Goal: Check status: Check status

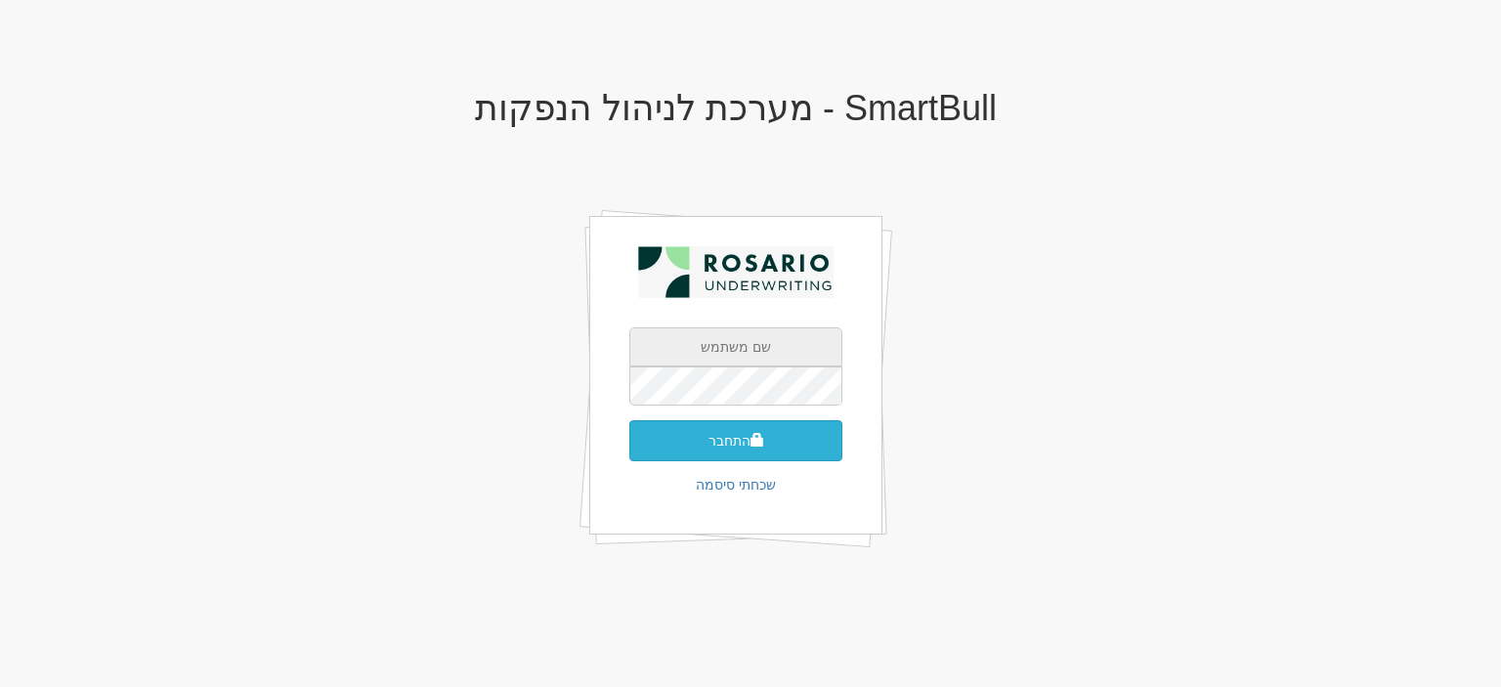
type input "[EMAIL_ADDRESS][DOMAIN_NAME]"
click at [770, 438] on button "התחבר" at bounding box center [735, 440] width 213 height 41
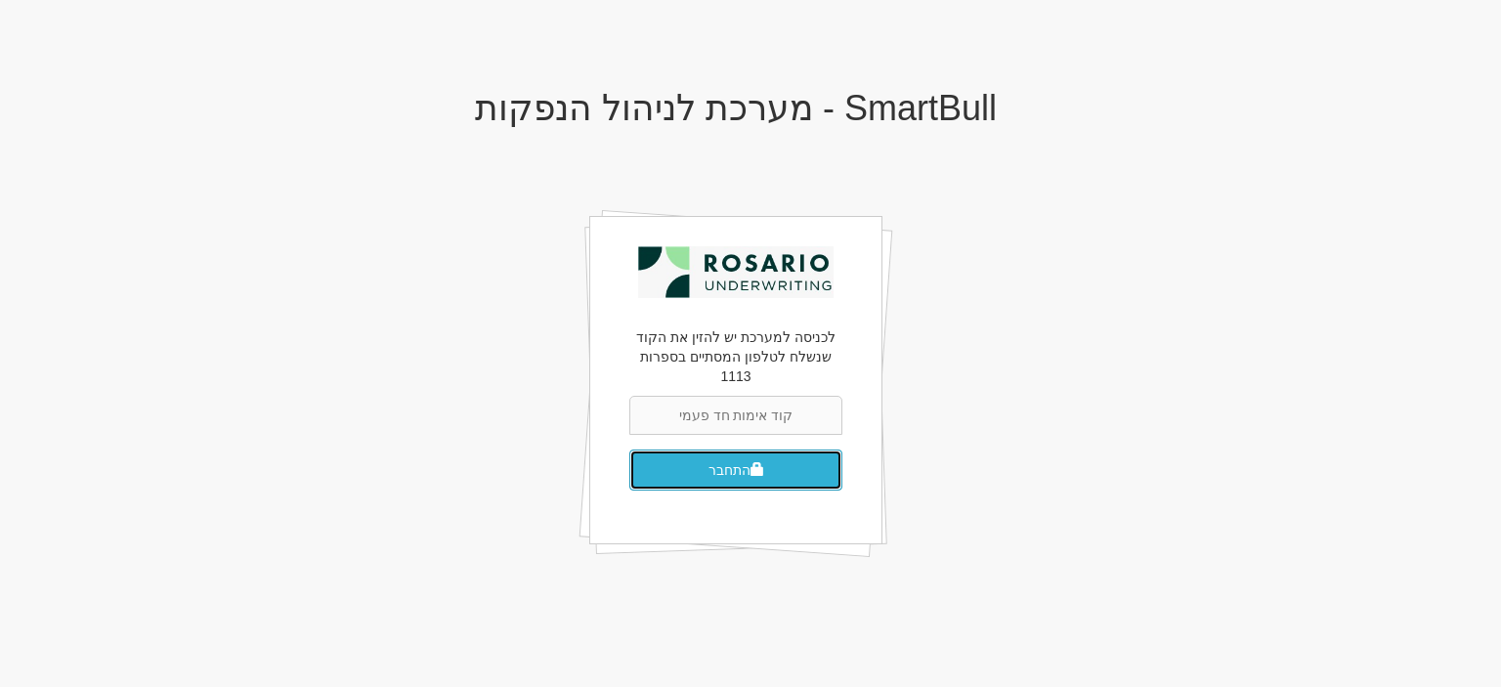
click at [717, 452] on button "התחבר" at bounding box center [735, 470] width 213 height 41
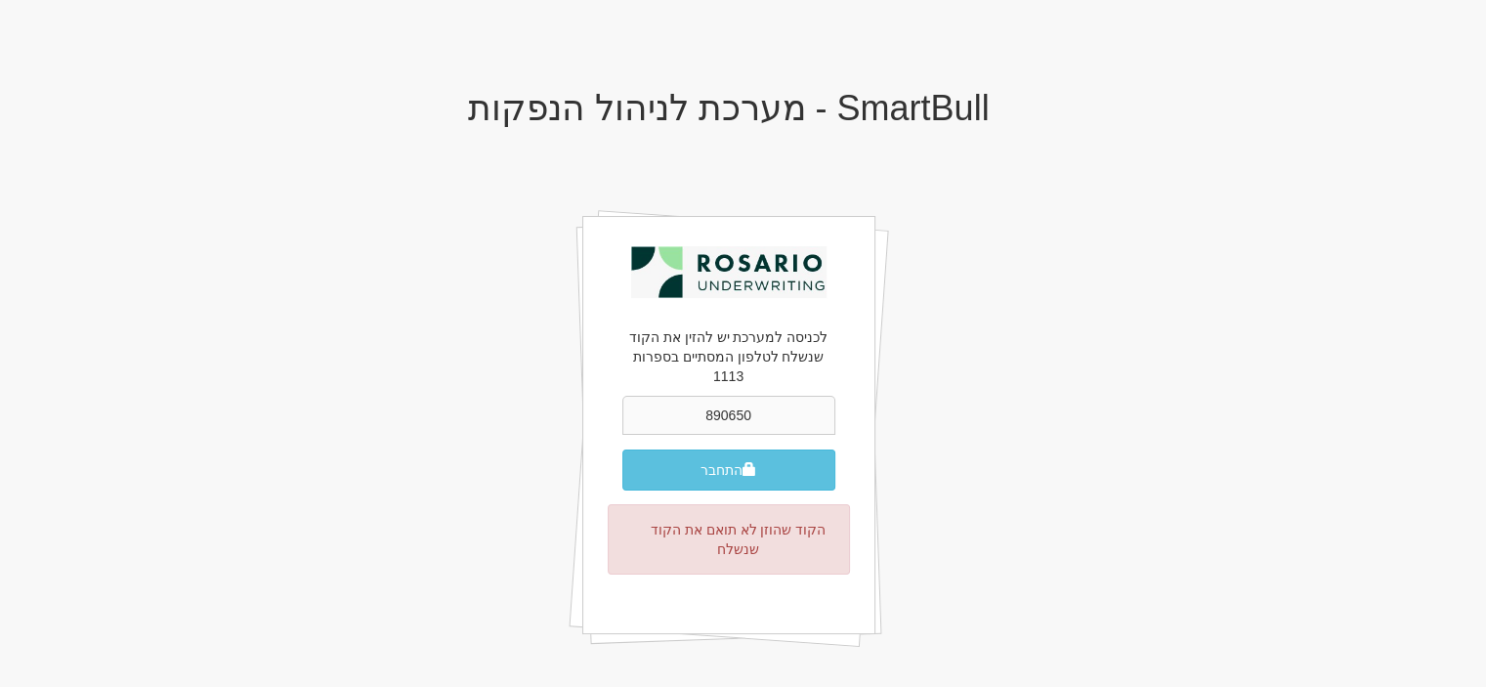
type input "890650"
click at [623, 450] on button "התחבר" at bounding box center [729, 470] width 213 height 41
click at [707, 450] on button "התחבר" at bounding box center [729, 470] width 213 height 41
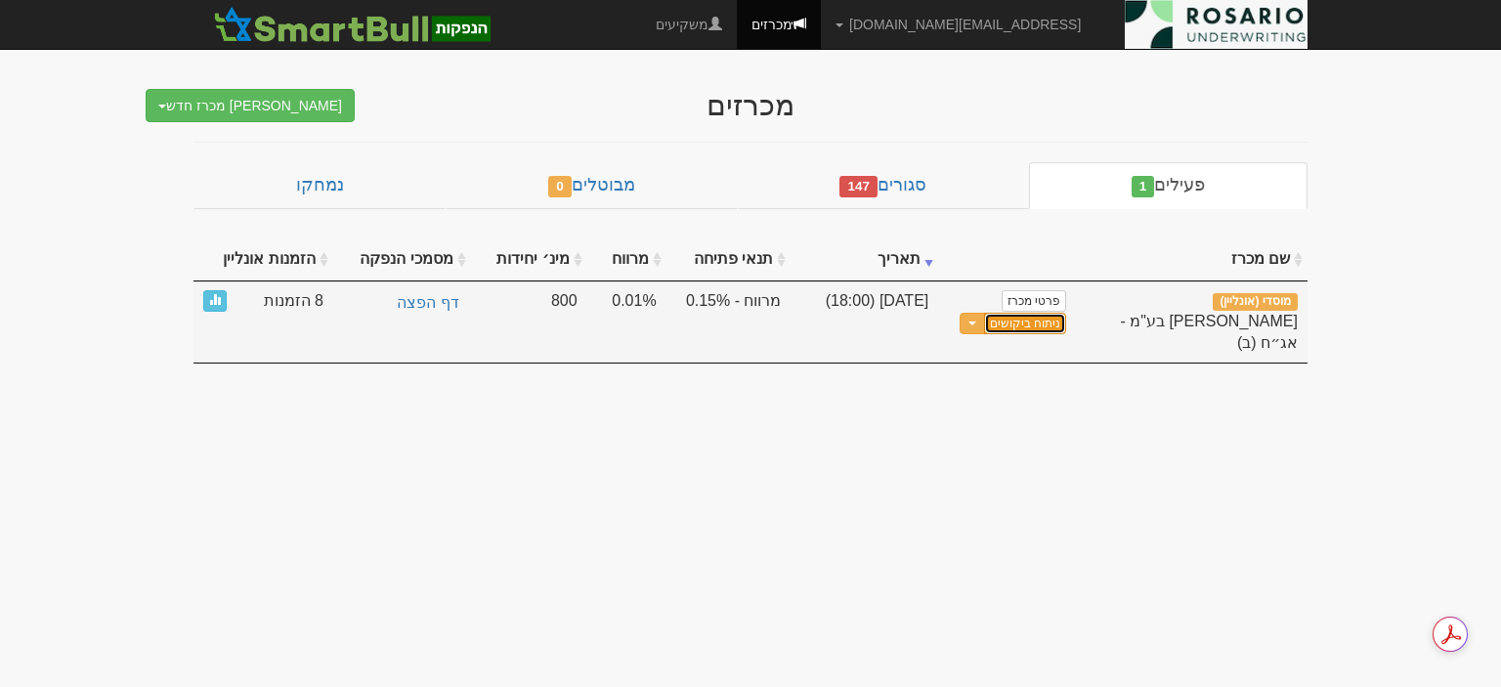
click at [1033, 320] on link "ניתוח ביקושים" at bounding box center [1025, 324] width 82 height 22
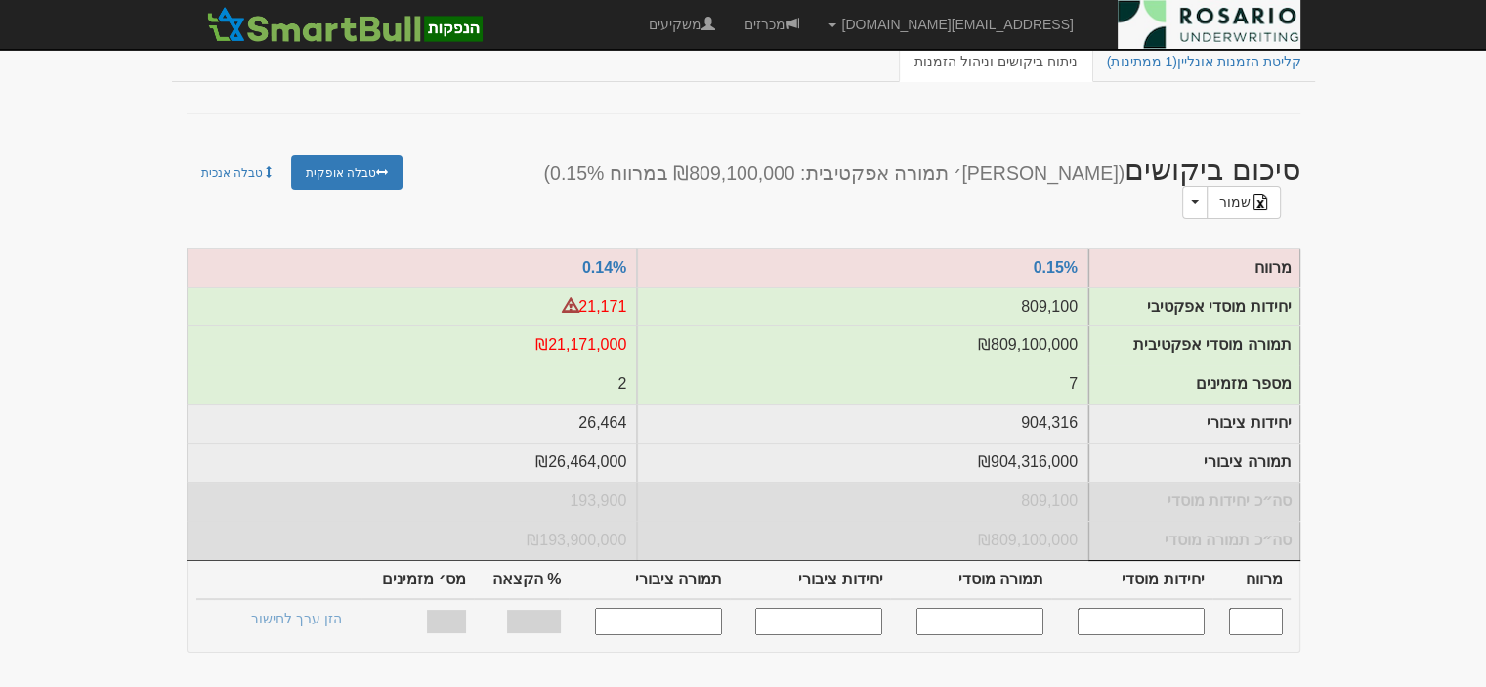
scroll to position [61, 0]
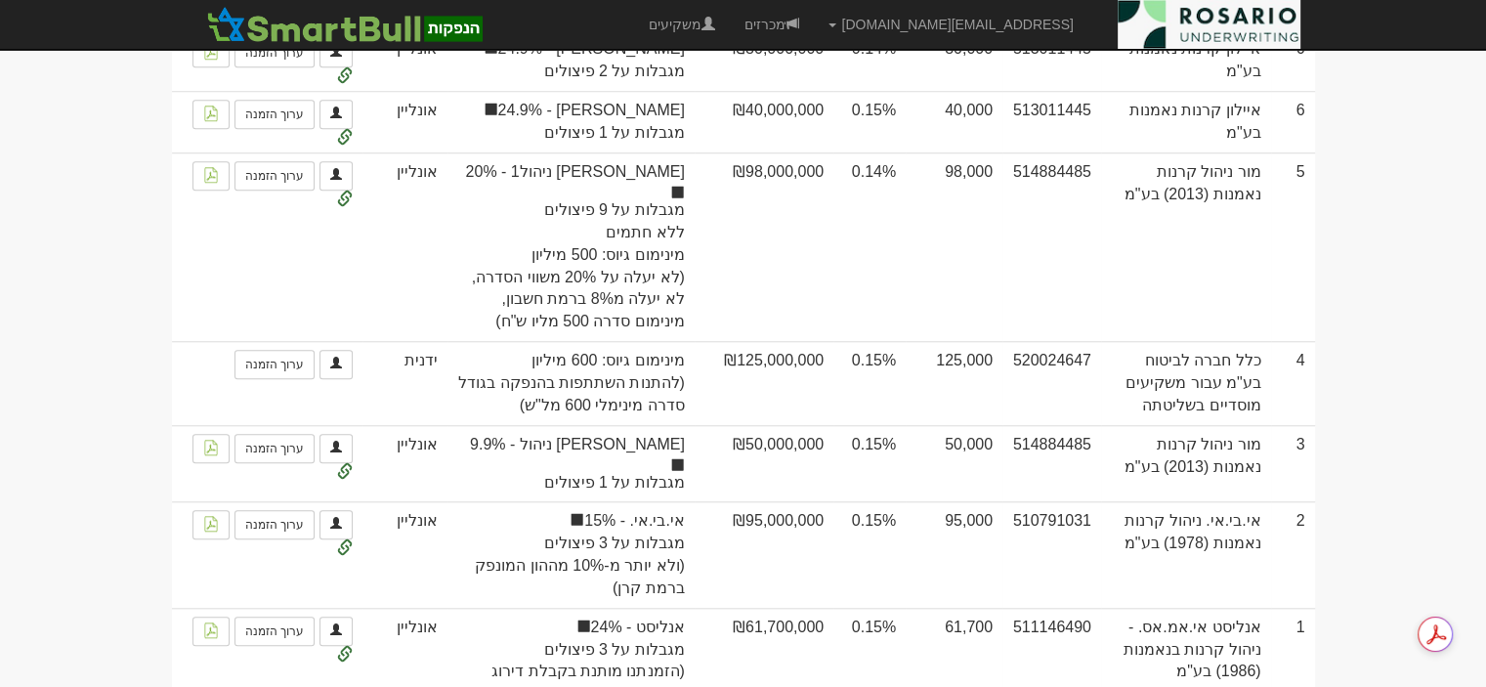
scroll to position [1779, 0]
